Goal: Task Accomplishment & Management: Manage account settings

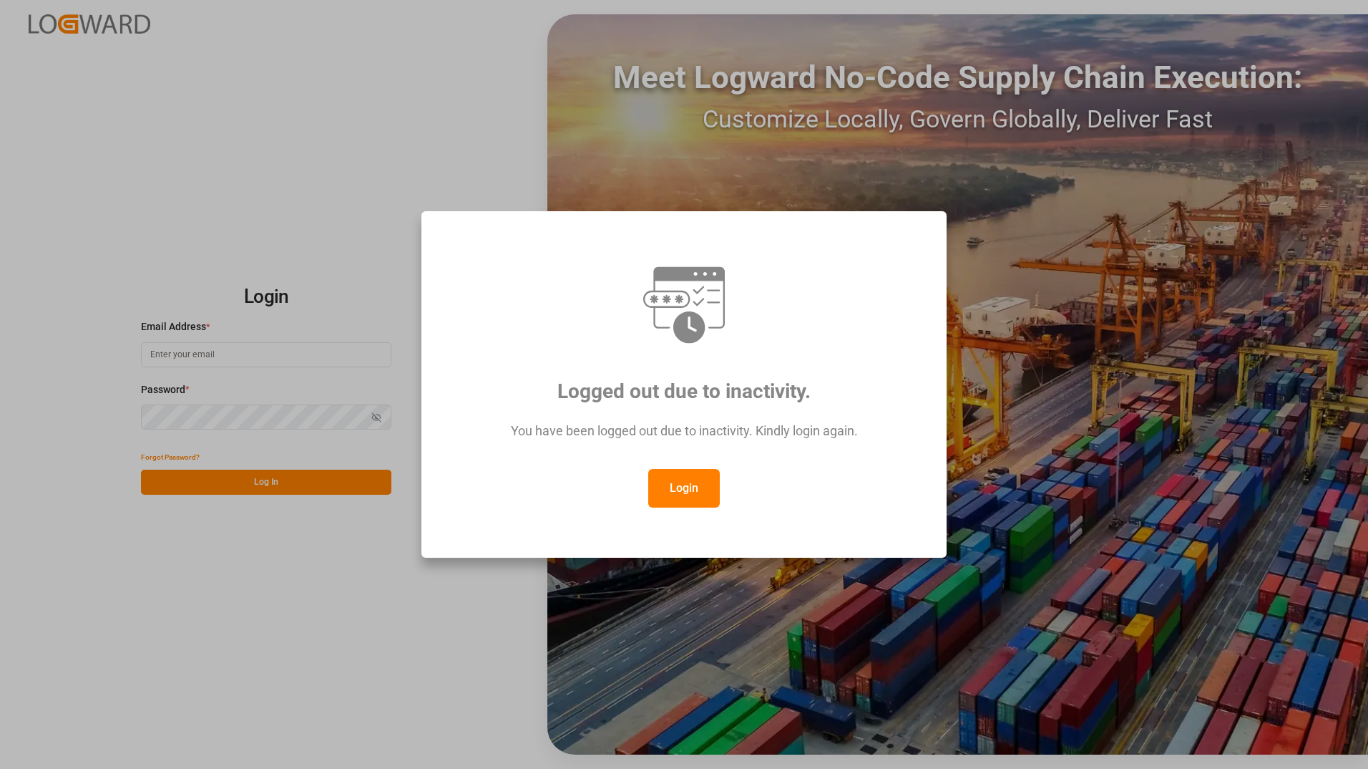
click at [681, 493] on button "Login" at bounding box center [684, 488] width 72 height 39
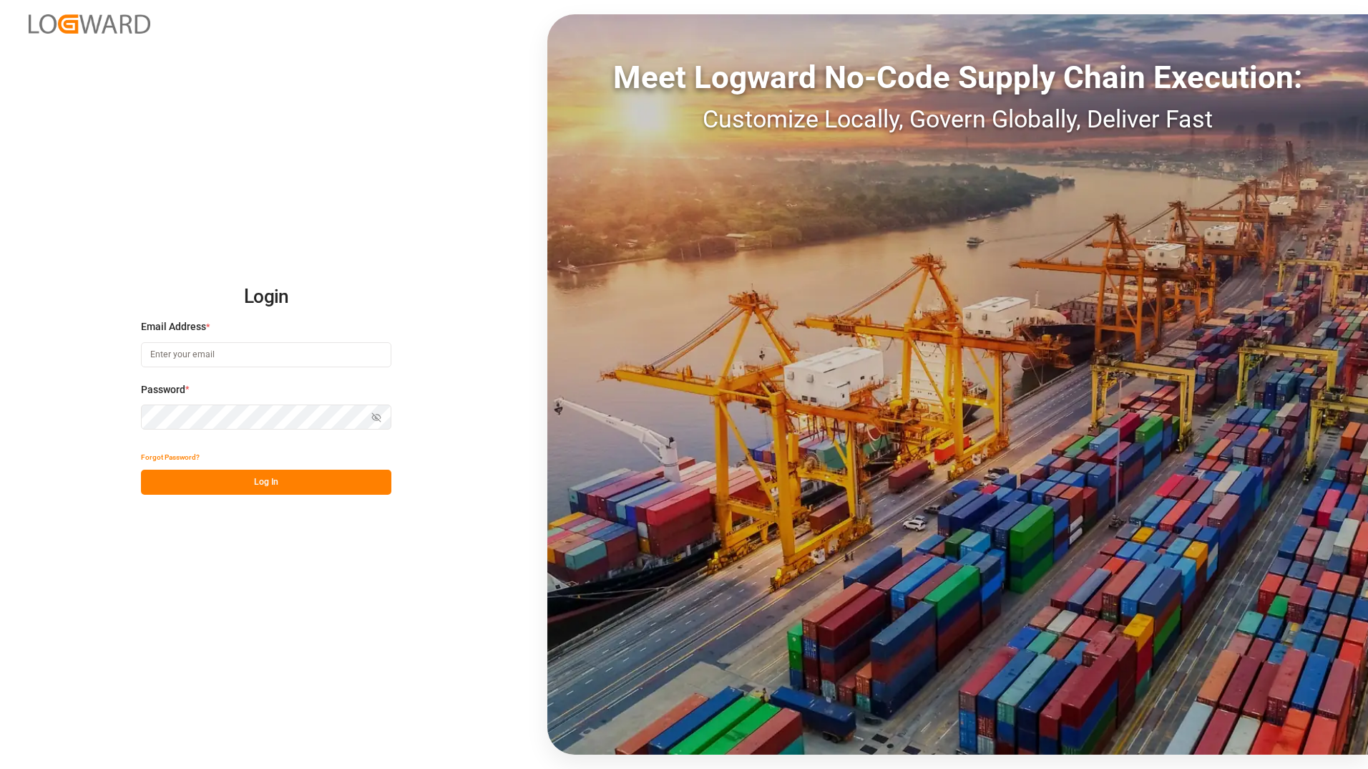
click at [243, 359] on input at bounding box center [266, 354] width 251 height 25
type input "[PERSON_NAME][EMAIL_ADDRESS][DOMAIN_NAME]"
click at [215, 475] on button "Log In" at bounding box center [266, 482] width 251 height 25
click at [0, 395] on html "Login Email Address * [EMAIL_ADDRESS][DOMAIN_NAME] Password * Show password For…" at bounding box center [684, 384] width 1368 height 769
